Goal: Task Accomplishment & Management: Complete application form

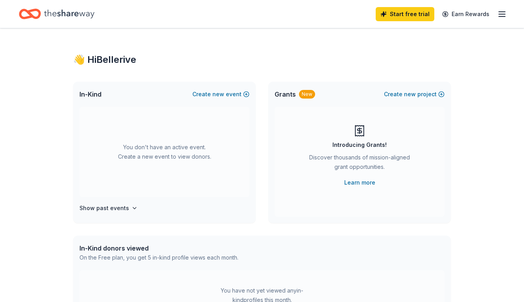
click at [83, 15] on icon "Home" at bounding box center [69, 14] width 50 height 16
click at [204, 92] on button "Create new event" at bounding box center [220, 94] width 57 height 9
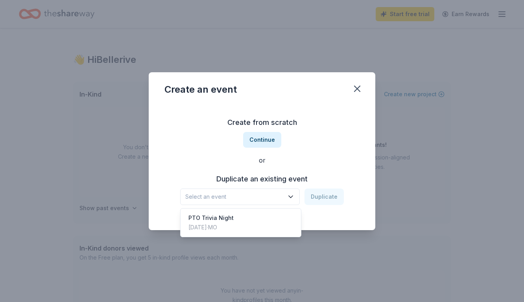
click at [283, 201] on span "Select an event" at bounding box center [234, 196] width 98 height 9
click at [242, 218] on div "PTO Trivia Night Mar 29, 2025 · MO" at bounding box center [240, 222] width 117 height 25
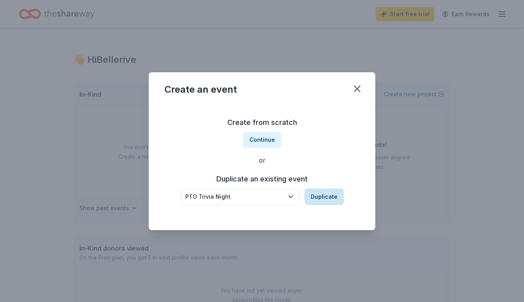
click at [324, 196] on button "Duplicate" at bounding box center [323, 197] width 39 height 17
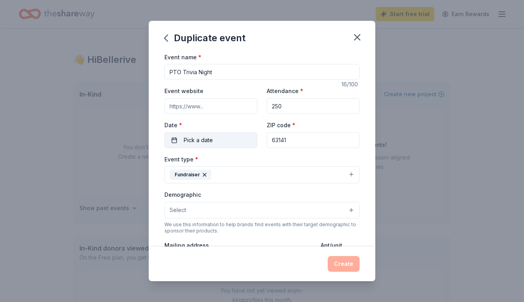
click at [193, 137] on span "Pick a date" at bounding box center [198, 140] width 29 height 9
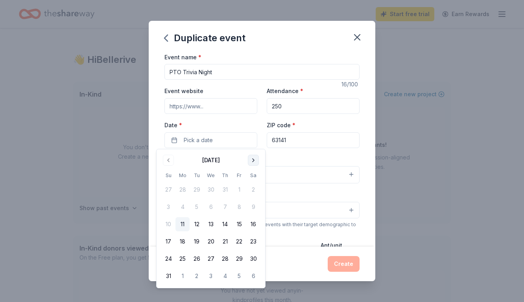
click at [255, 162] on button "Go to next month" at bounding box center [253, 160] width 11 height 11
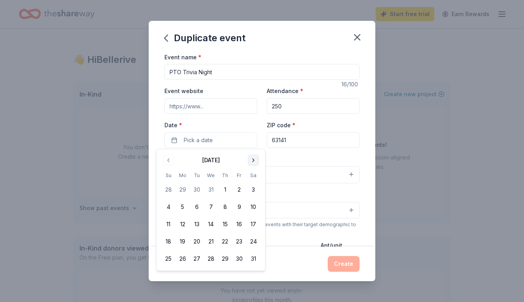
click at [255, 162] on button "Go to next month" at bounding box center [253, 160] width 11 height 11
click at [253, 189] on button "7" at bounding box center [253, 190] width 14 height 14
click at [339, 158] on div "Event type * Fundraiser" at bounding box center [261, 169] width 195 height 29
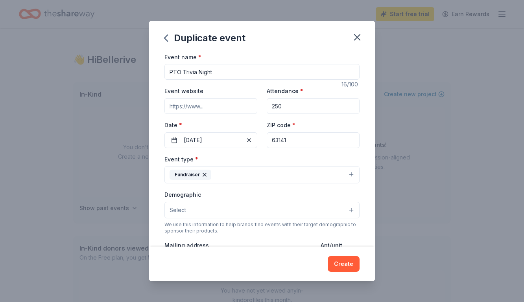
click at [327, 209] on button "Select" at bounding box center [261, 210] width 195 height 17
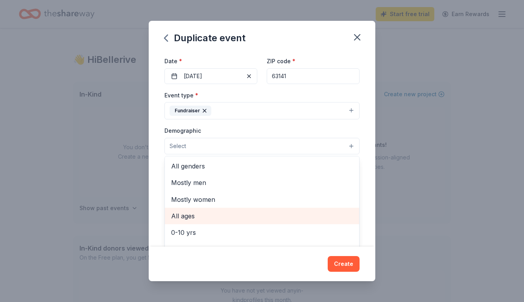
scroll to position [65, 0]
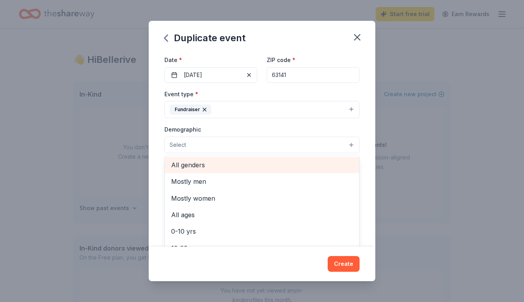
click at [203, 165] on span "All genders" at bounding box center [262, 165] width 182 height 10
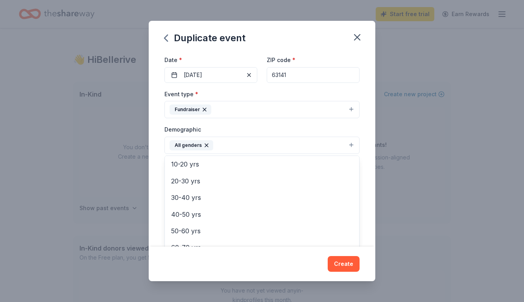
scroll to position [69, 0]
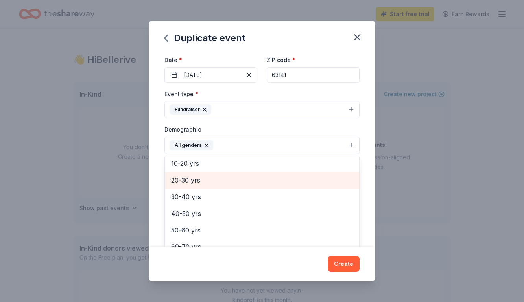
click at [197, 179] on span "20-30 yrs" at bounding box center [262, 180] width 182 height 10
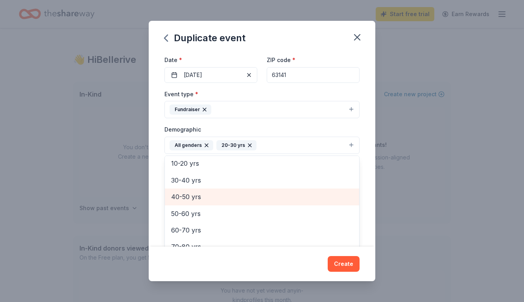
click at [195, 189] on div "40-50 yrs" at bounding box center [262, 197] width 194 height 17
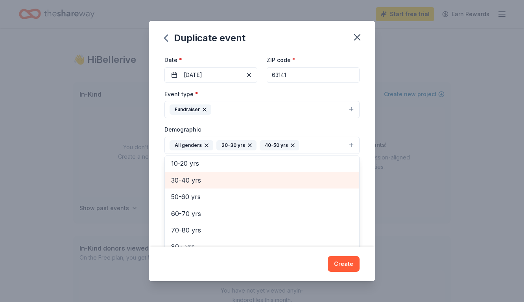
click at [195, 181] on span "30-40 yrs" at bounding box center [262, 180] width 182 height 10
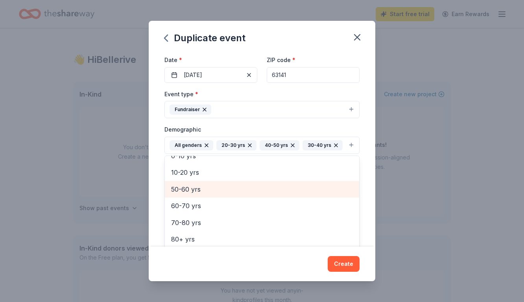
scroll to position [58, 0]
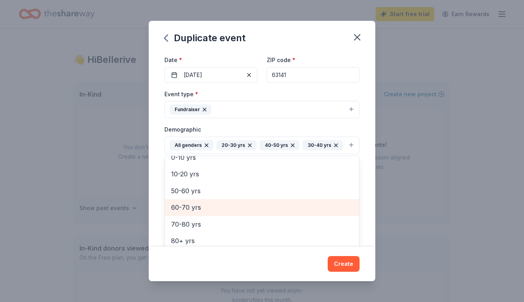
click at [195, 203] on span "60-70 yrs" at bounding box center [262, 208] width 182 height 10
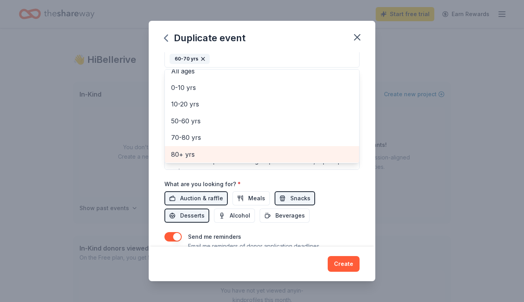
click at [262, 173] on div "Event name * PTO Trivia Night 16 /100 Event website Attendance * 250 Date * 03/…" at bounding box center [261, 76] width 195 height 378
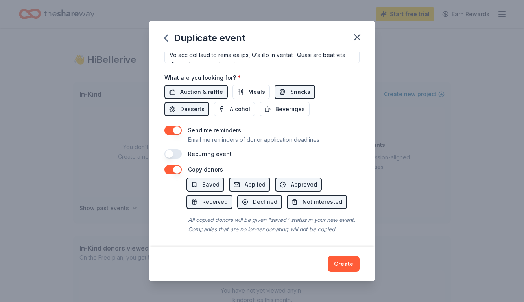
scroll to position [271, 0]
click at [347, 261] on button "Create" at bounding box center [344, 264] width 32 height 16
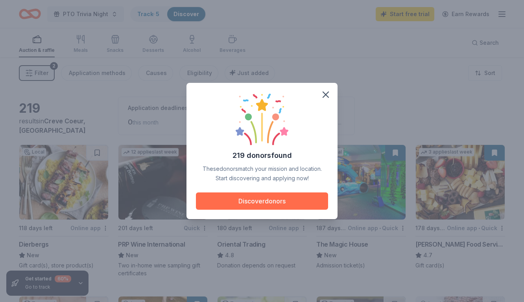
click at [279, 196] on button "Discover donors" at bounding box center [262, 201] width 132 height 17
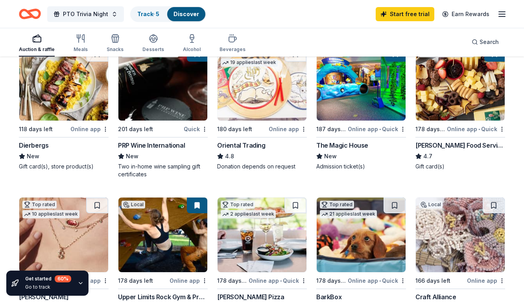
scroll to position [99, 0]
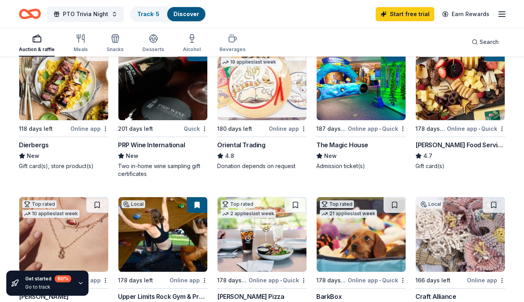
click at [258, 92] on img at bounding box center [261, 83] width 89 height 75
click at [360, 96] on img at bounding box center [361, 83] width 89 height 75
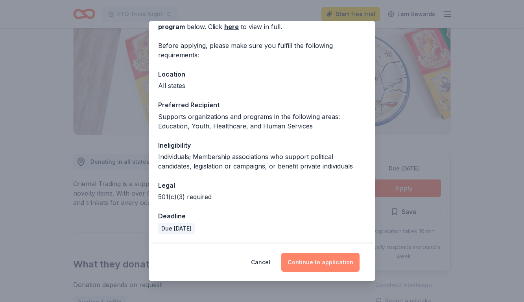
scroll to position [46, 0]
click at [321, 258] on button "Continue to application" at bounding box center [320, 262] width 78 height 19
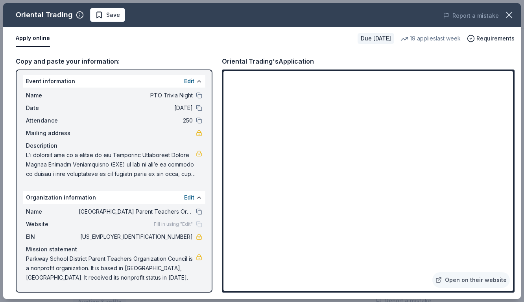
scroll to position [2, 0]
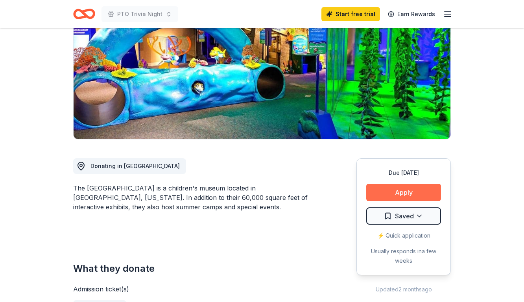
scroll to position [99, 0]
click at [413, 195] on button "Apply" at bounding box center [403, 192] width 75 height 17
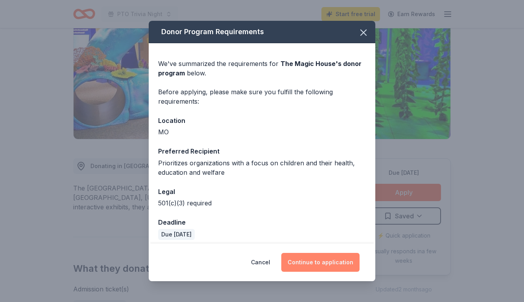
click at [323, 262] on button "Continue to application" at bounding box center [320, 262] width 78 height 19
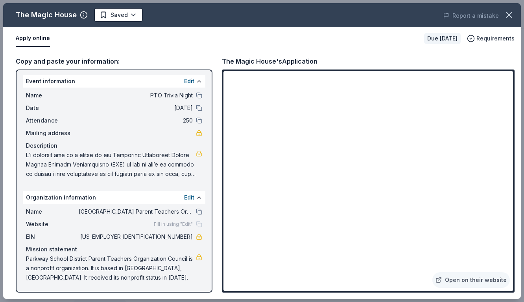
scroll to position [2, 0]
